Goal: Information Seeking & Learning: Find specific fact

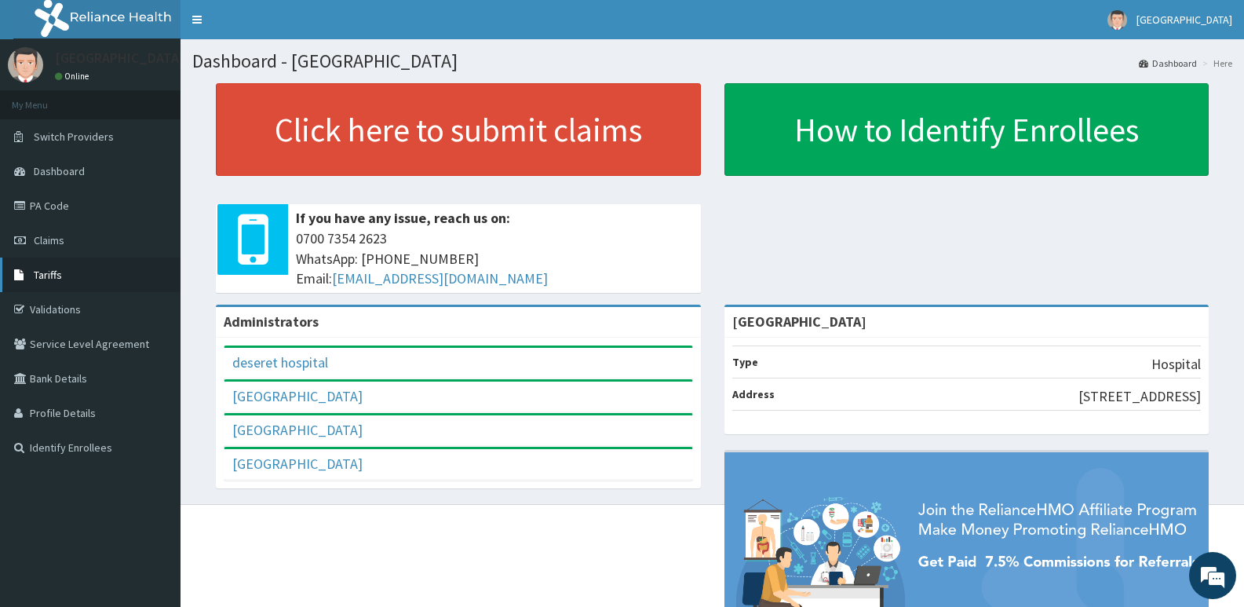
click at [118, 277] on link "Tariffs" at bounding box center [90, 274] width 180 height 35
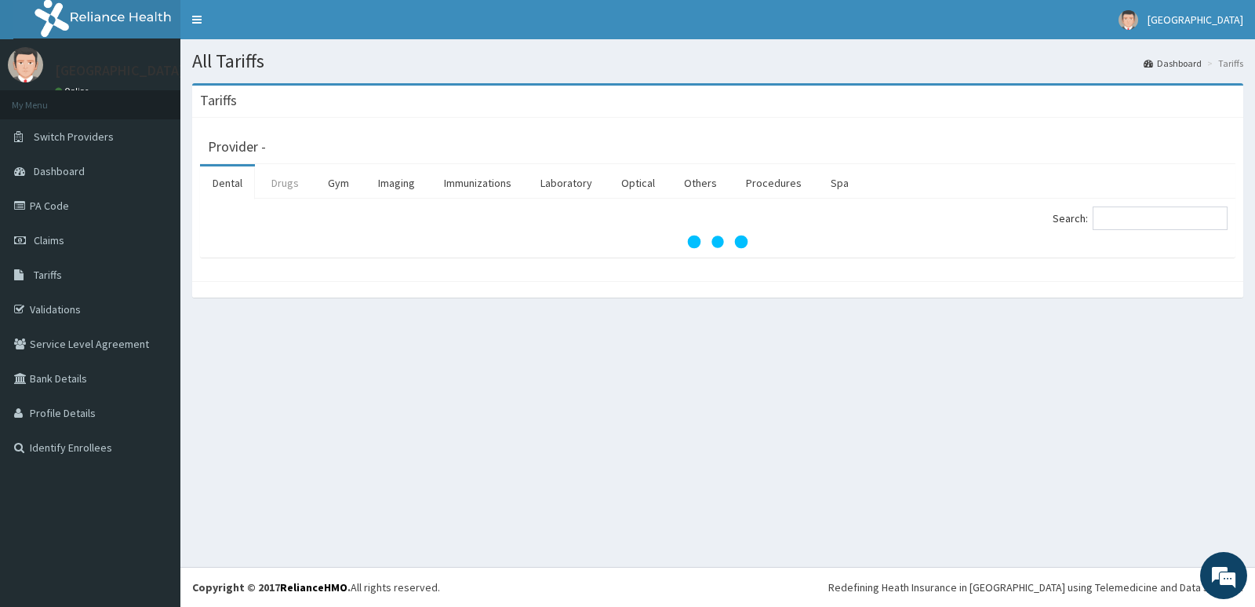
click at [295, 183] on link "Drugs" at bounding box center [285, 182] width 53 height 33
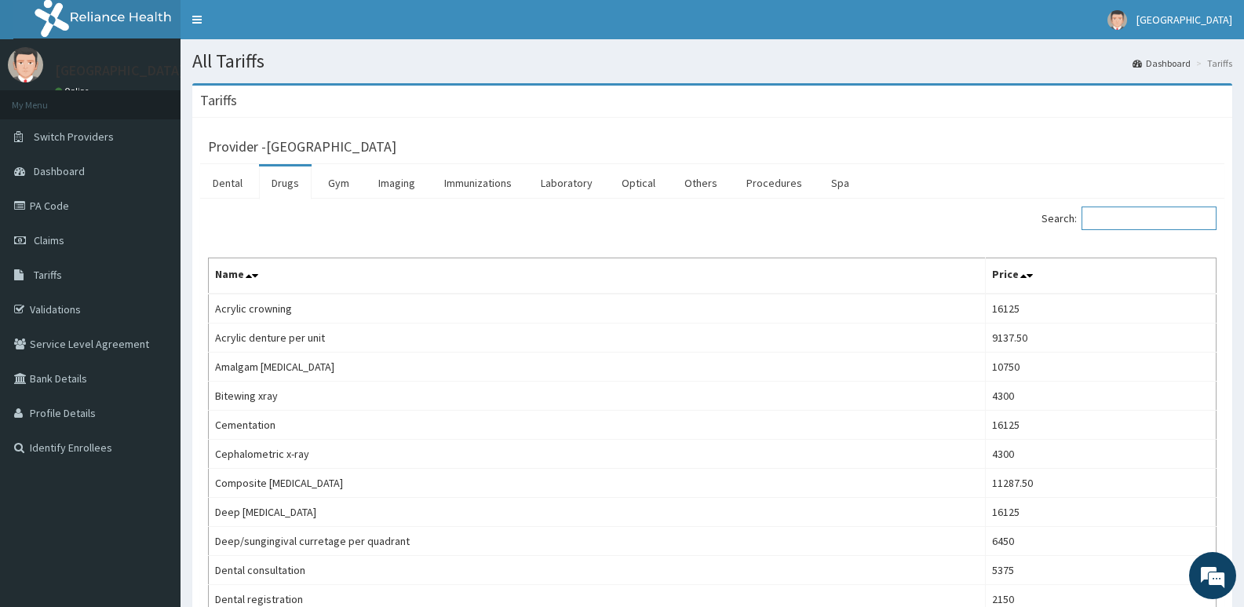
click at [1136, 219] on input "Search:" at bounding box center [1148, 218] width 135 height 24
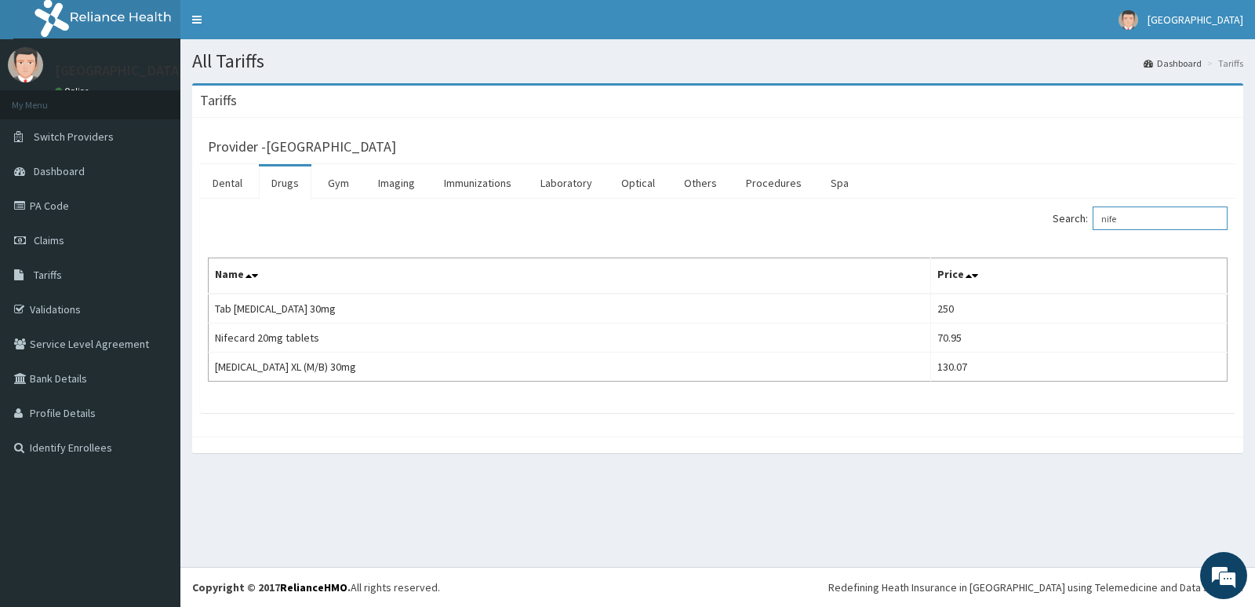
drag, startPoint x: 1189, startPoint y: 225, endPoint x: 337, endPoint y: 146, distance: 855.8
click at [337, 146] on div "Provider - Deseret International Hospital Dental Drugs Gym Imaging Immunization…" at bounding box center [718, 269] width 1036 height 287
drag, startPoint x: 1197, startPoint y: 229, endPoint x: 677, endPoint y: 257, distance: 520.9
click at [679, 260] on div "Search: valsa Name Price JOLTAN 80mg (VALSARTAN)X30 TABLETS 212.85 Sacubitril v…" at bounding box center [718, 293] width 1020 height 175
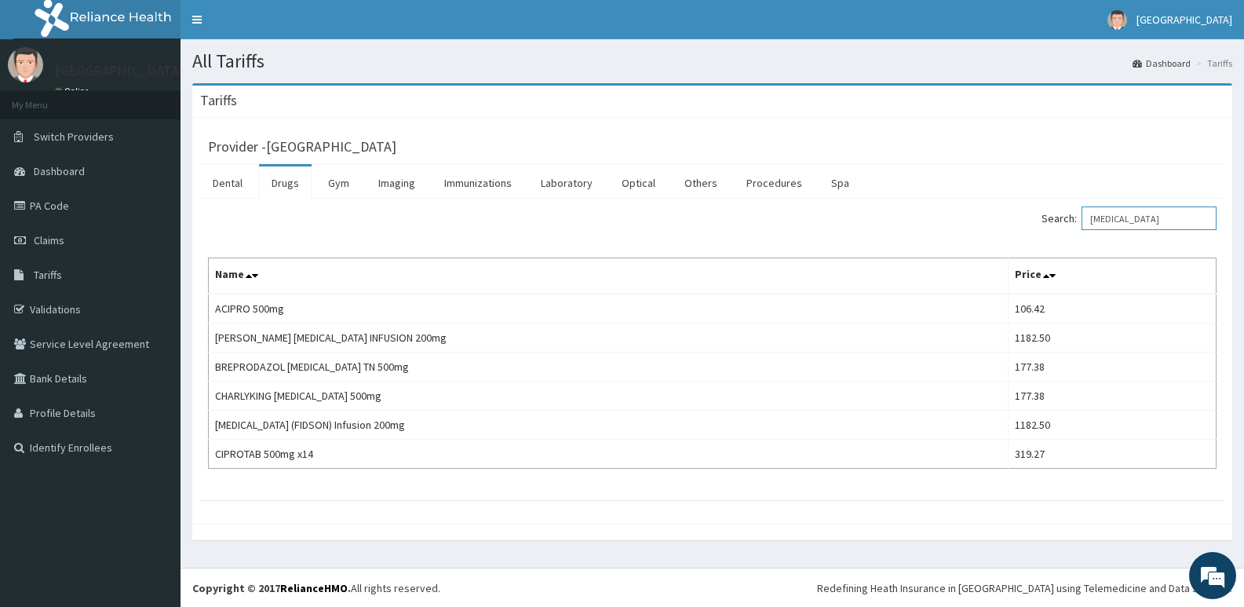
drag, startPoint x: 1144, startPoint y: 213, endPoint x: 767, endPoint y: 238, distance: 378.2
click at [767, 238] on div "Search: CIPRO Name Price ACIPRO 500mg 106.42 ANDERSONS CIPROFLOXACIN INFUSION 2…" at bounding box center [712, 337] width 1008 height 262
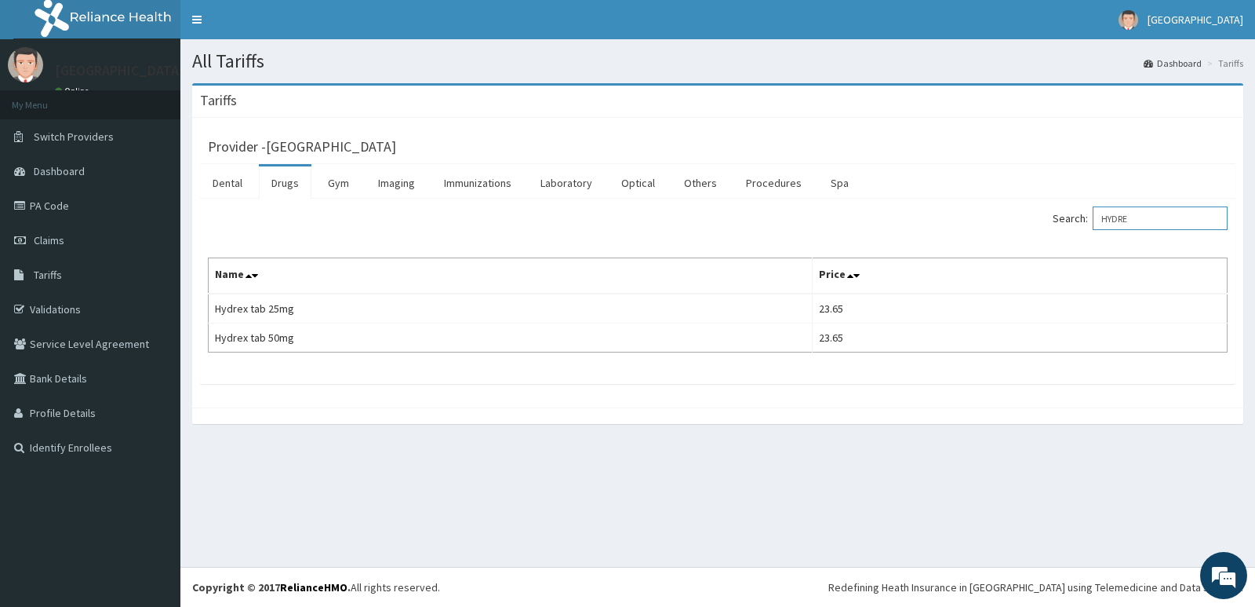
type input "HYDRE"
click at [68, 158] on link "Dashboard" at bounding box center [90, 171] width 180 height 35
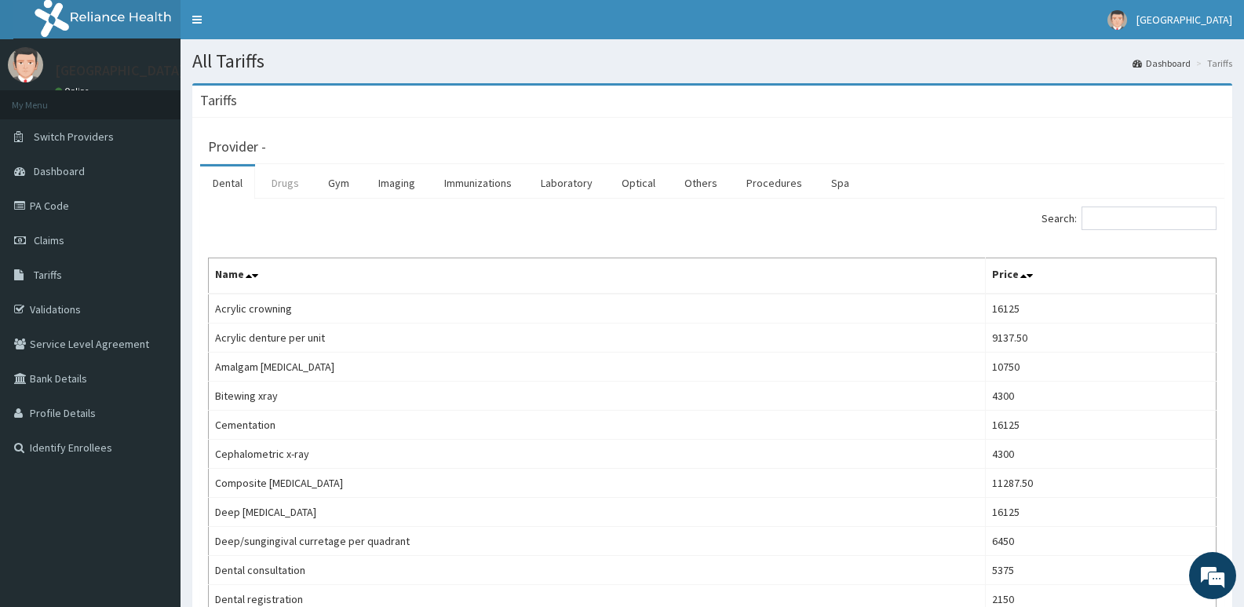
click at [282, 184] on link "Drugs" at bounding box center [285, 182] width 53 height 33
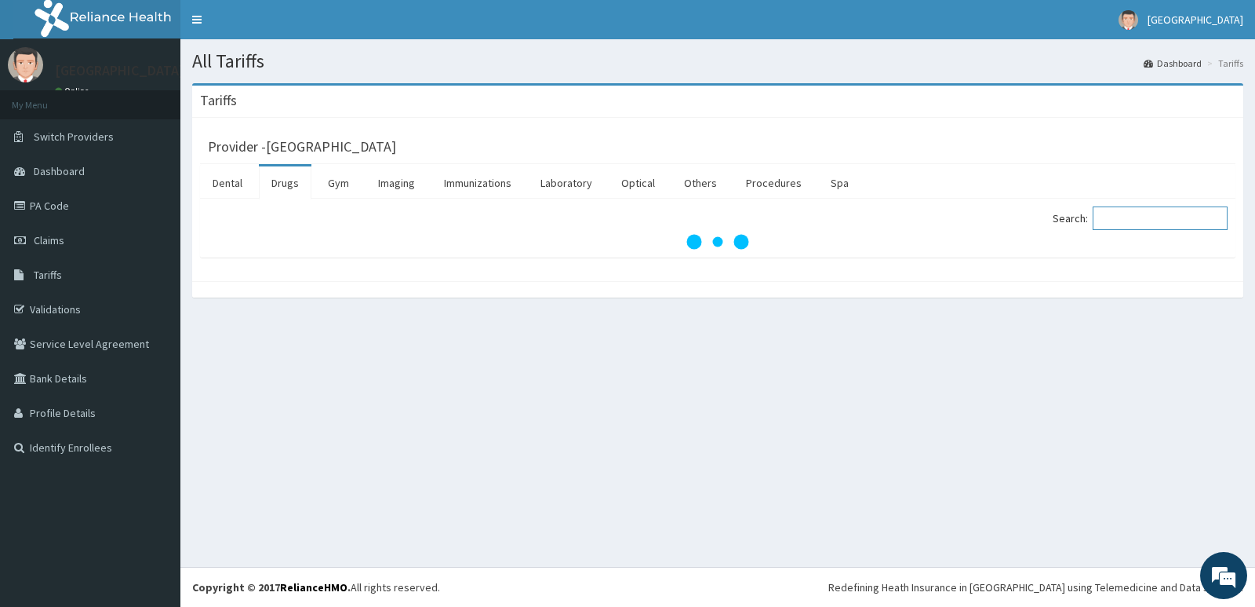
click at [1142, 215] on input "Search:" at bounding box center [1160, 218] width 135 height 24
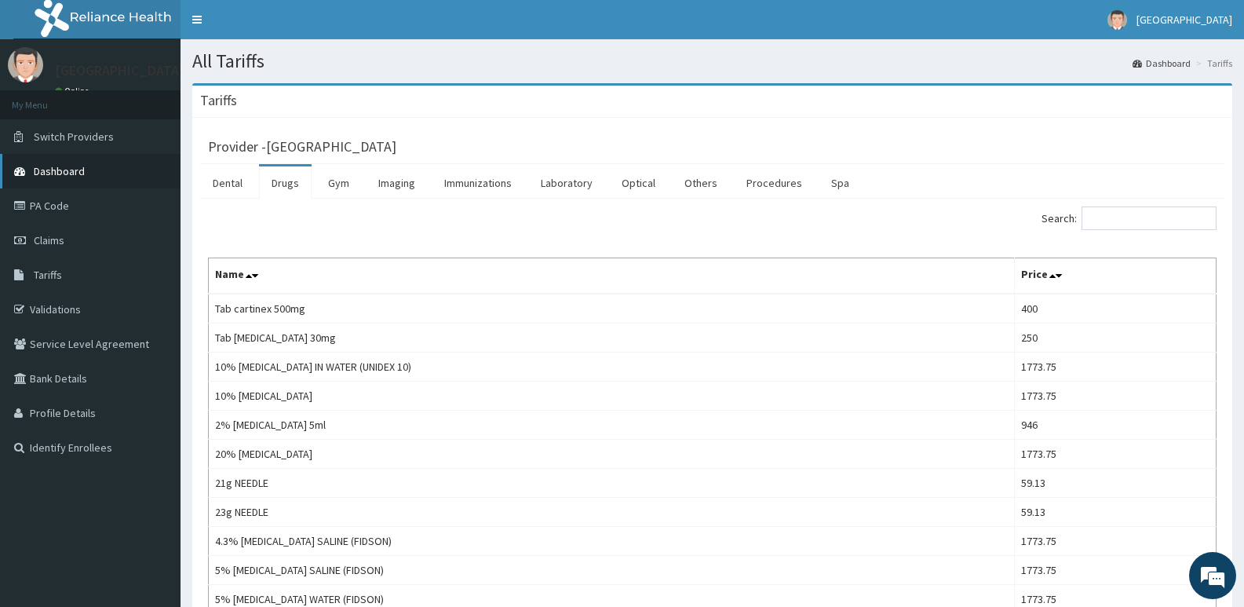
click at [93, 178] on link "Dashboard" at bounding box center [90, 171] width 180 height 35
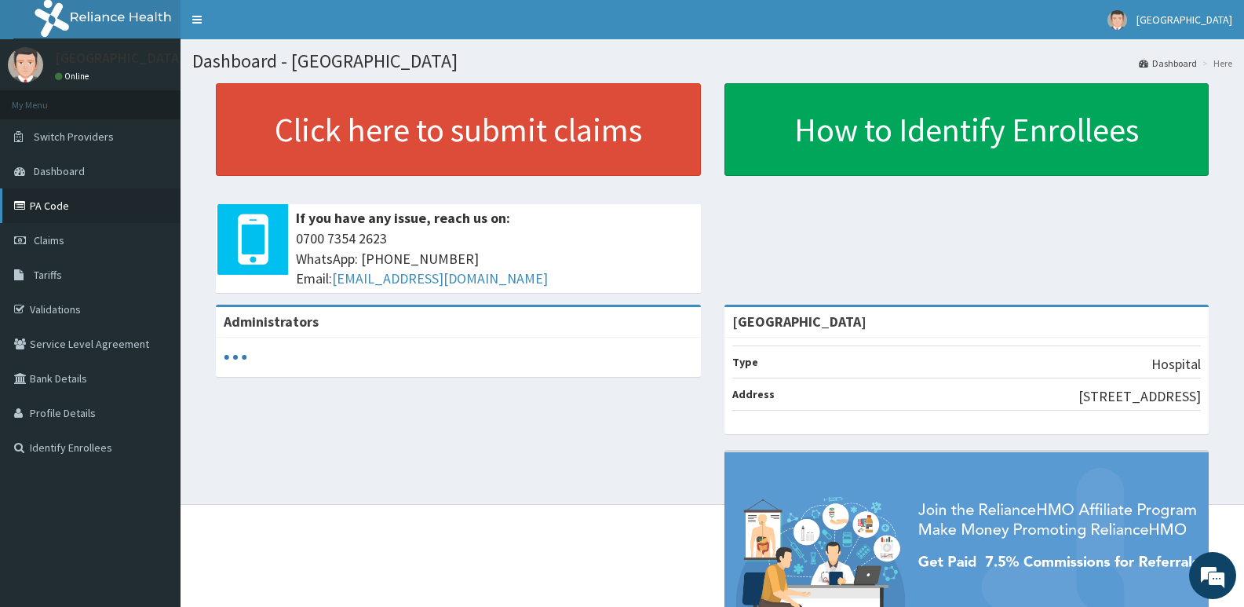
click at [62, 216] on link "PA Code" at bounding box center [90, 205] width 180 height 35
